Goal: Task Accomplishment & Management: Manage account settings

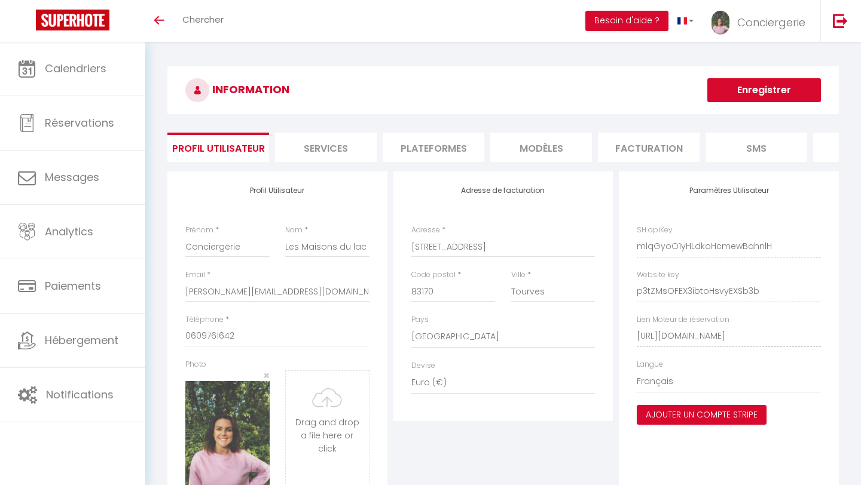
select select "28"
select select "fr"
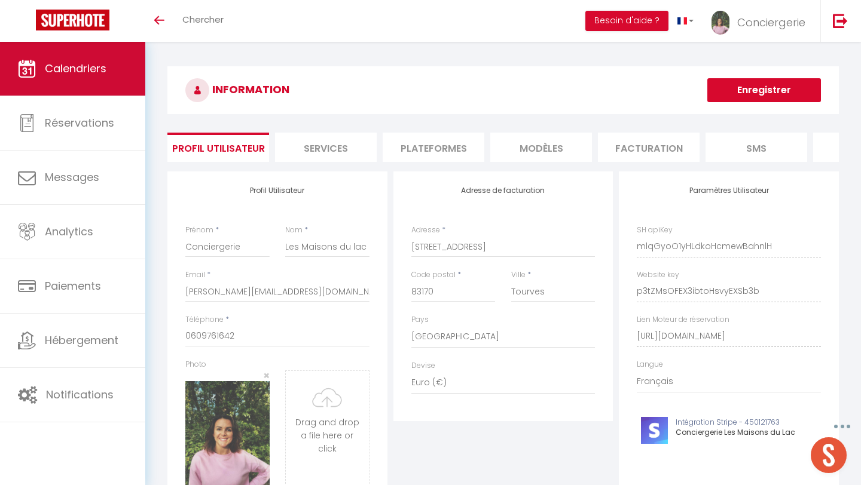
click at [68, 76] on link "Calendriers" at bounding box center [72, 69] width 145 height 54
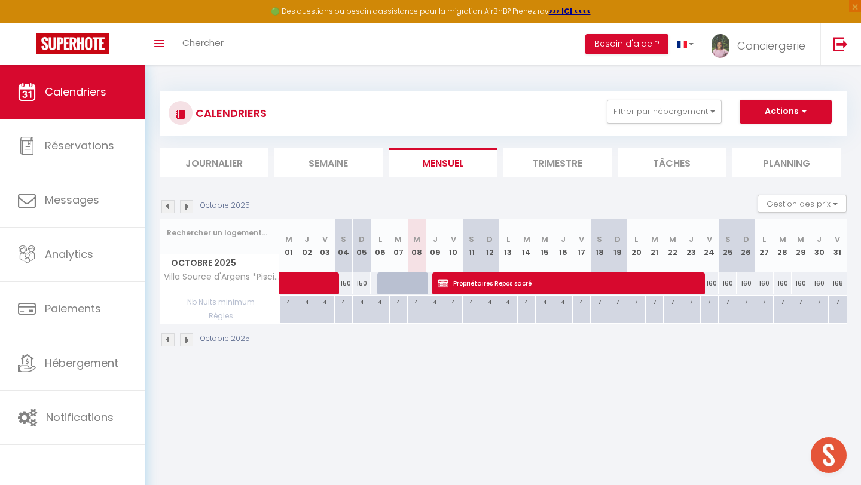
click at [169, 204] on img at bounding box center [167, 206] width 13 height 13
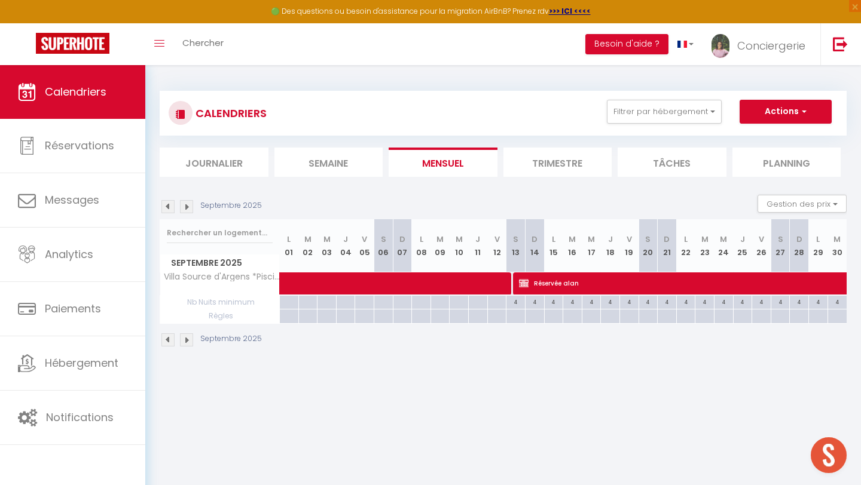
click at [169, 204] on img at bounding box center [167, 206] width 13 height 13
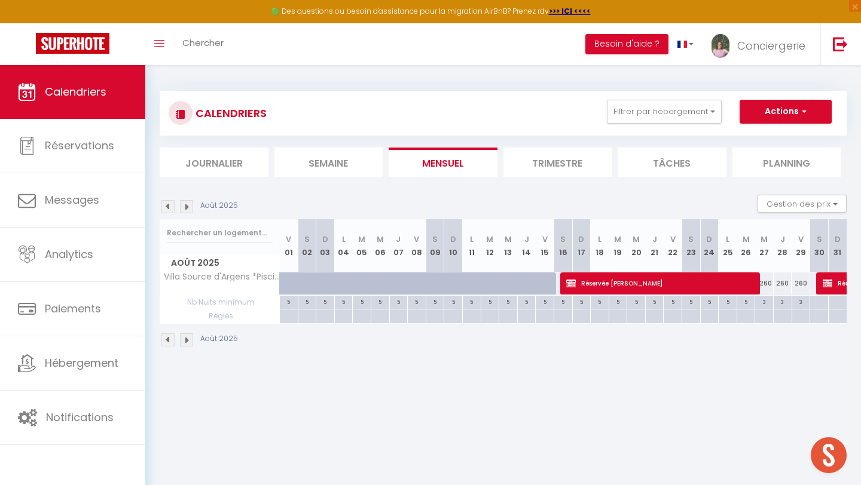
click at [169, 204] on img at bounding box center [167, 206] width 13 height 13
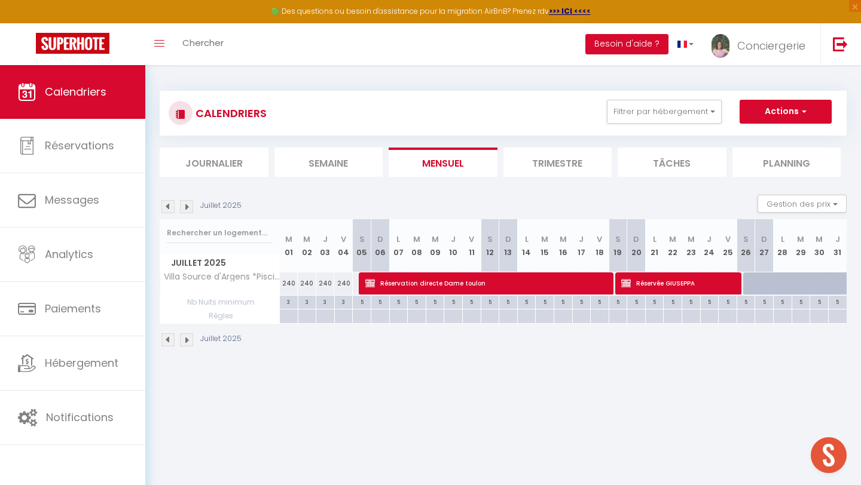
click at [169, 204] on img at bounding box center [167, 206] width 13 height 13
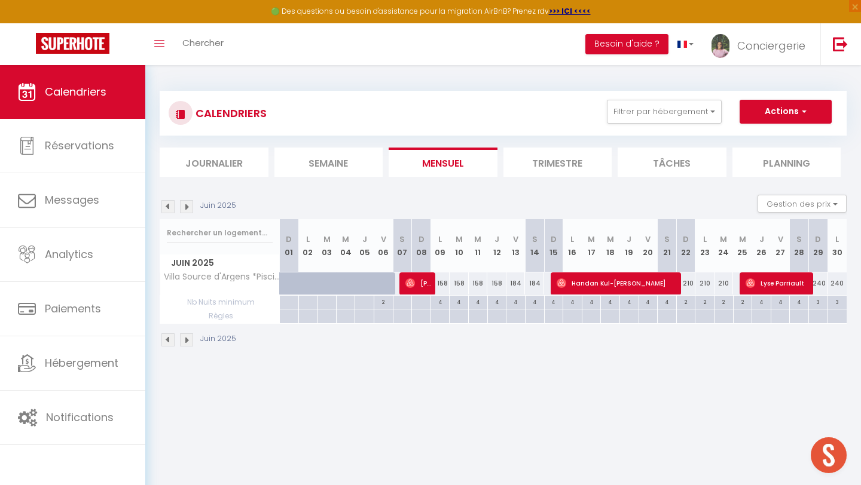
click at [169, 203] on img at bounding box center [167, 206] width 13 height 13
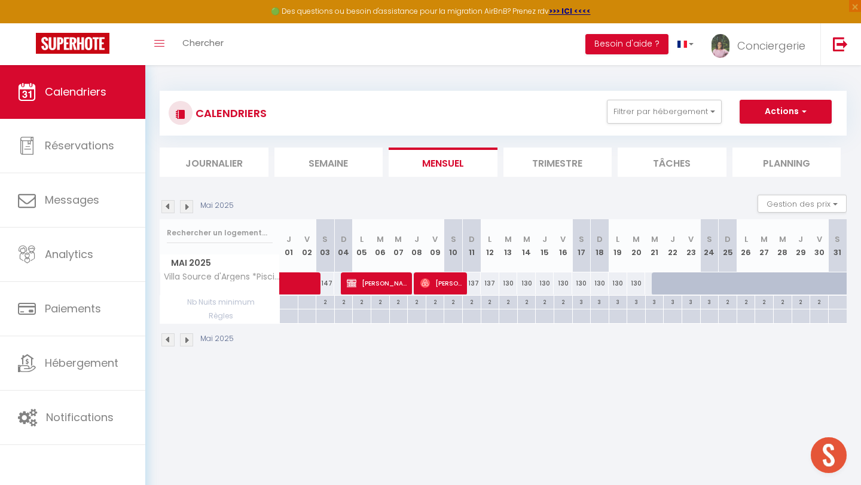
click at [169, 203] on img at bounding box center [167, 206] width 13 height 13
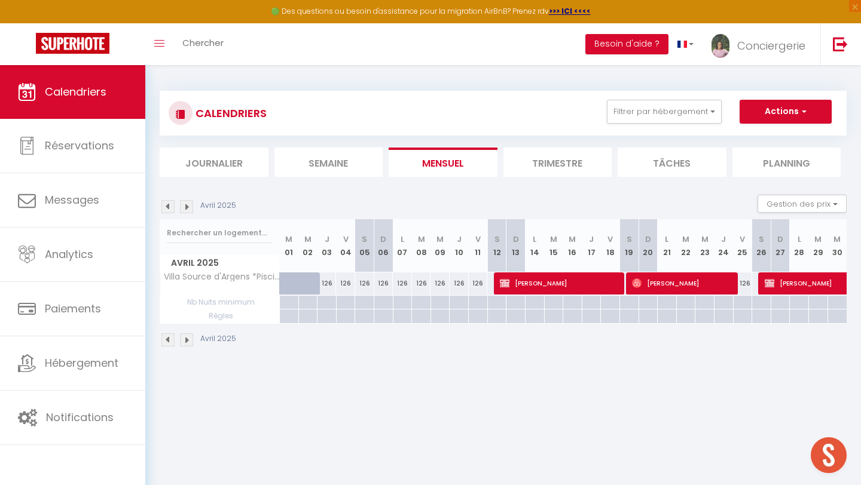
click at [169, 203] on img at bounding box center [167, 206] width 13 height 13
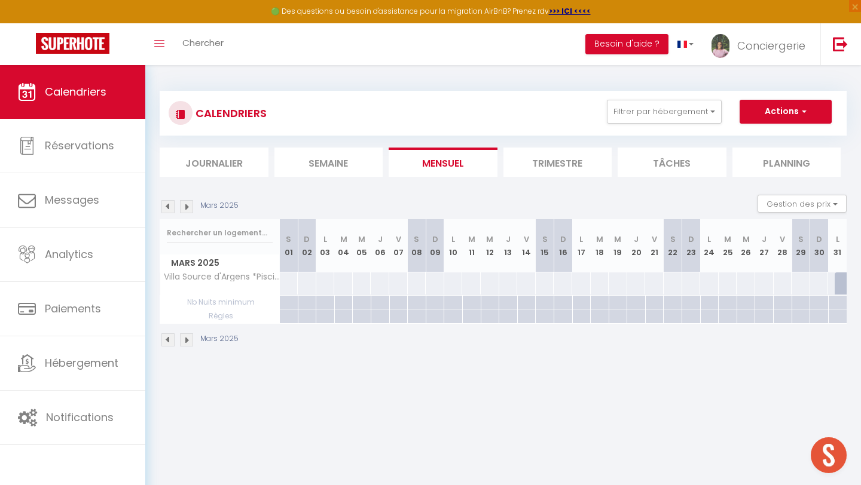
click at [170, 204] on img at bounding box center [167, 206] width 13 height 13
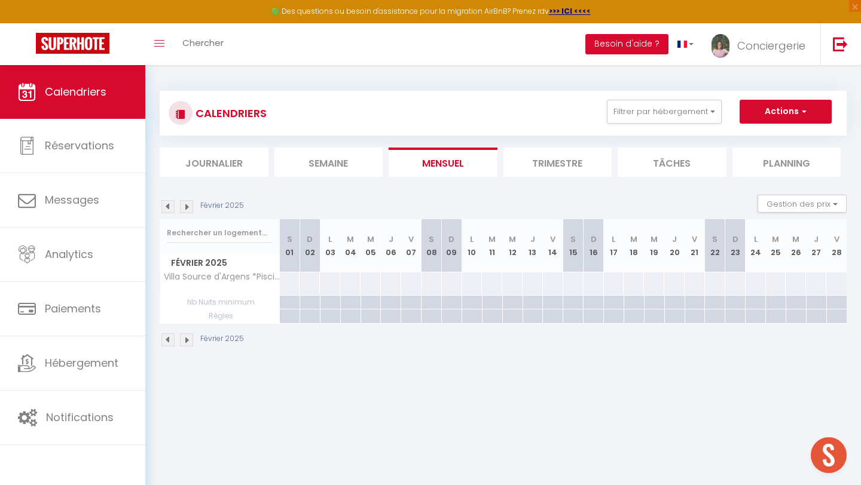
click at [170, 204] on img at bounding box center [167, 206] width 13 height 13
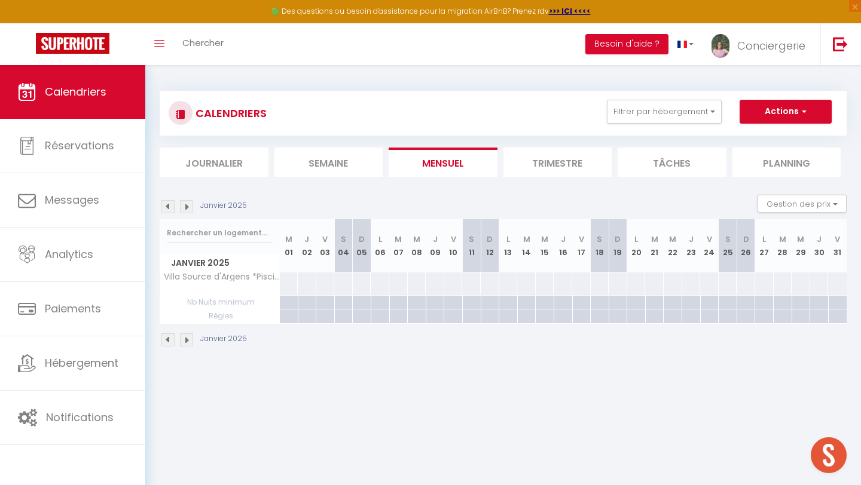
click at [184, 204] on img at bounding box center [186, 206] width 13 height 13
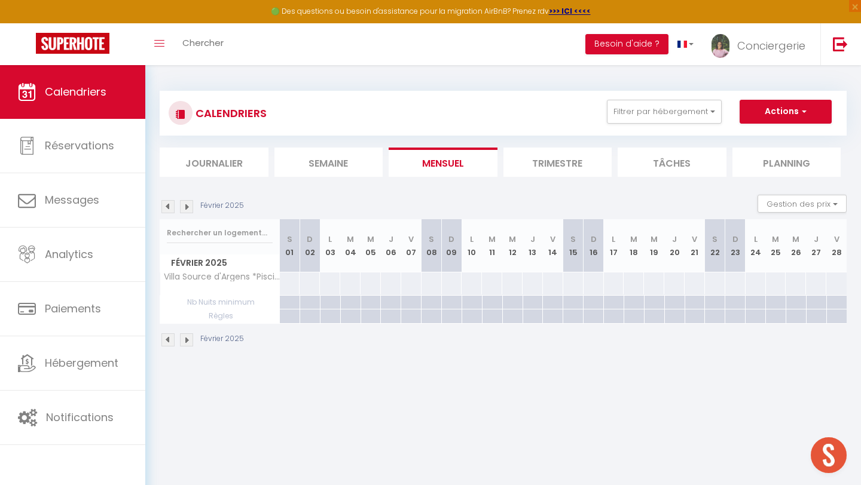
click at [184, 204] on img at bounding box center [186, 206] width 13 height 13
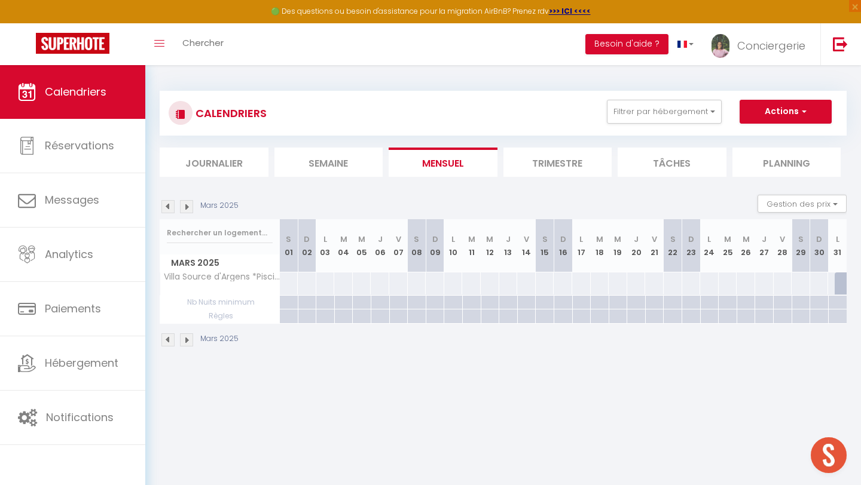
click at [185, 204] on img at bounding box center [186, 206] width 13 height 13
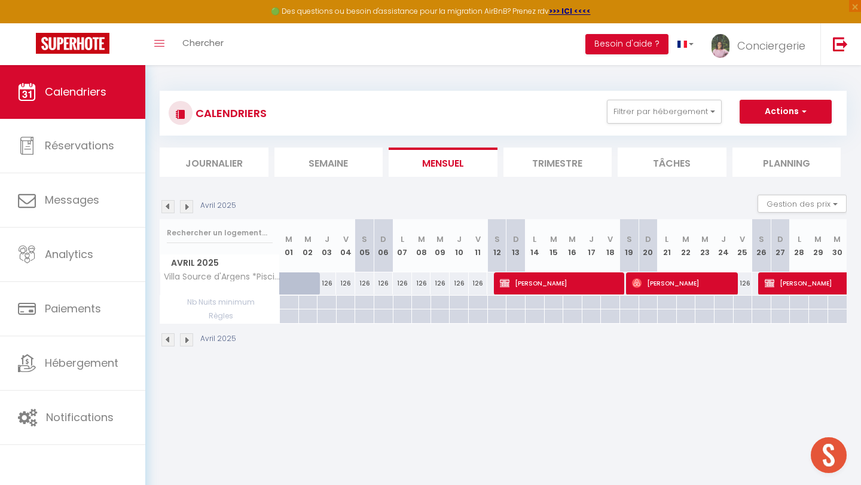
click at [166, 204] on img at bounding box center [167, 206] width 13 height 13
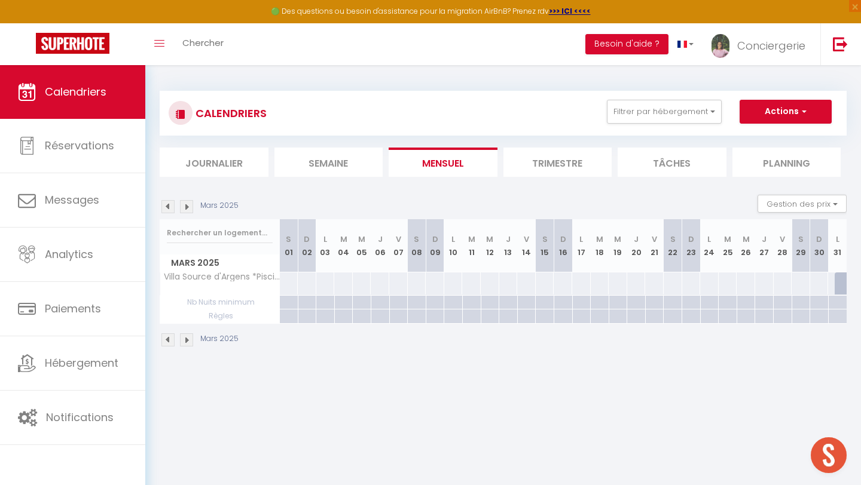
click at [188, 207] on img at bounding box center [186, 206] width 13 height 13
